Goal: Entertainment & Leisure: Consume media (video, audio)

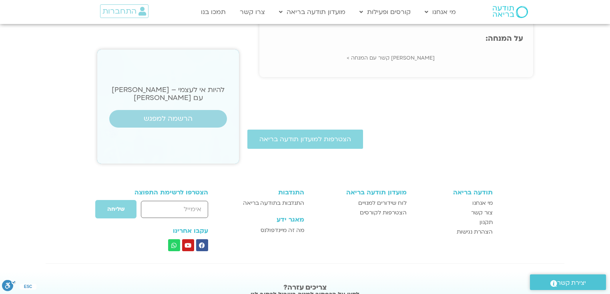
scroll to position [258, 0]
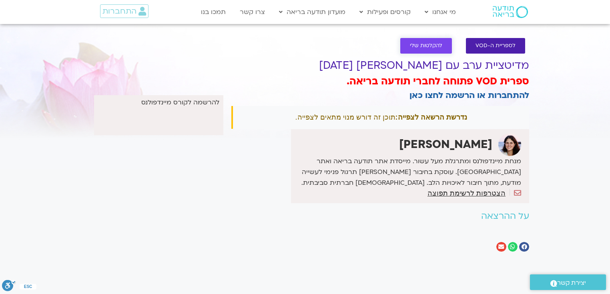
click at [427, 44] on span "להקלטות שלי" at bounding box center [426, 46] width 32 height 6
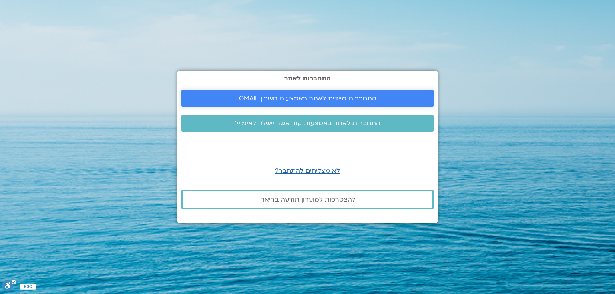
click at [313, 97] on span "התחברות מיידית לאתר באמצעות חשבון GMAIL" at bounding box center [307, 98] width 137 height 7
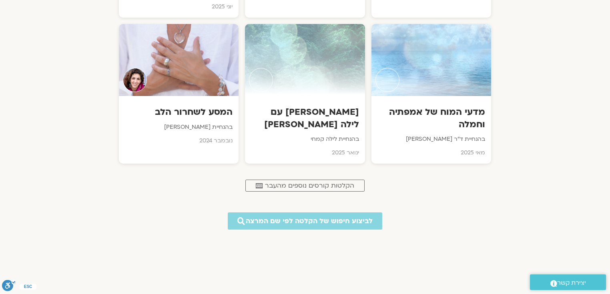
scroll to position [652, 0]
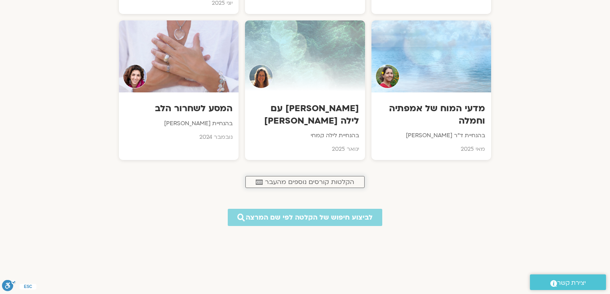
click at [337, 183] on span "הקלטות קורסים נוספים מהעבר" at bounding box center [309, 182] width 89 height 7
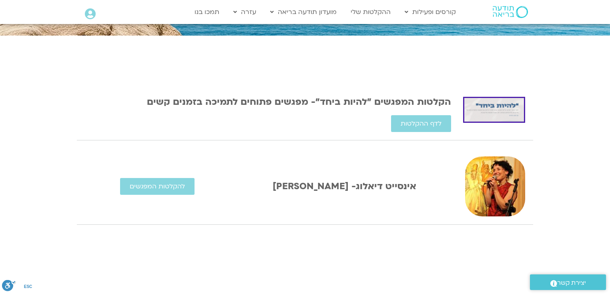
scroll to position [139, 0]
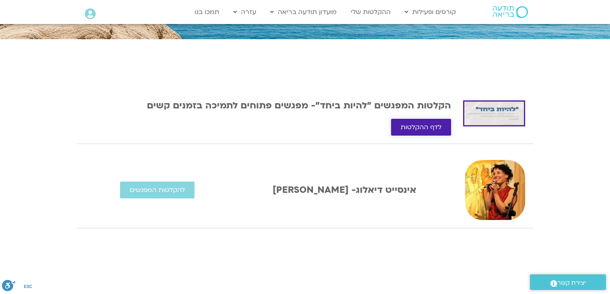
click at [426, 127] on span "לדף ההקלטות" at bounding box center [421, 127] width 41 height 7
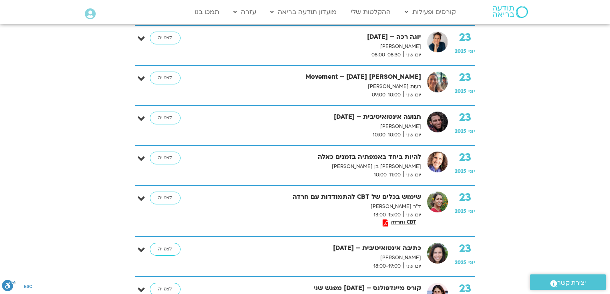
scroll to position [2510, 0]
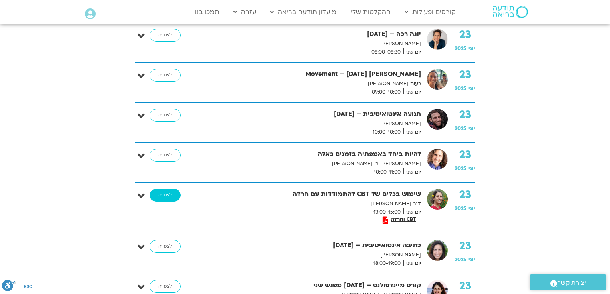
click at [170, 189] on link "לצפייה" at bounding box center [165, 195] width 31 height 13
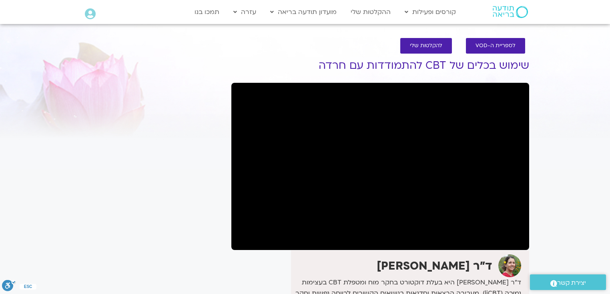
click at [593, 204] on section "לספריית ה-VOD להקלטות שלי שימוש בכלים של CBT להתמודדות עם חרדה ד"ר נועה אלבלדה …" at bounding box center [305, 218] width 610 height 377
